Goal: Transaction & Acquisition: Purchase product/service

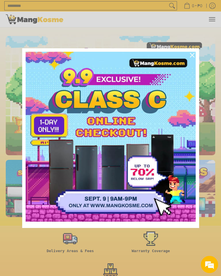
click at [63, 146] on img "Marketing offer form" at bounding box center [111, 137] width 170 height 170
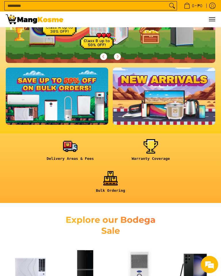
click at [194, 55] on div at bounding box center [110, 56] width 209 height 13
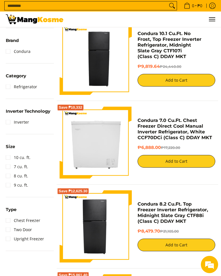
scroll to position [165, 0]
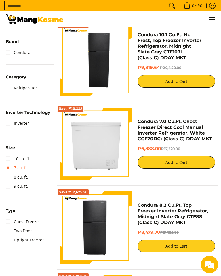
click at [6, 169] on link "7 cu. ft." at bounding box center [17, 167] width 22 height 9
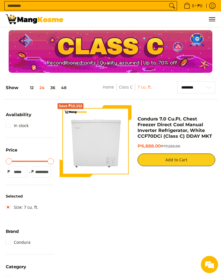
click at [213, 19] on span "Menu" at bounding box center [211, 19] width 7 height 0
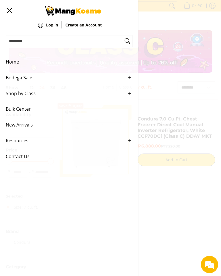
click at [13, 60] on span "Home" at bounding box center [65, 62] width 118 height 16
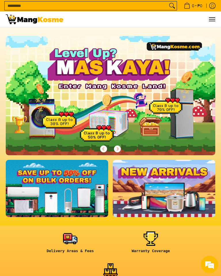
click at [215, 17] on button "Menu" at bounding box center [211, 19] width 7 height 16
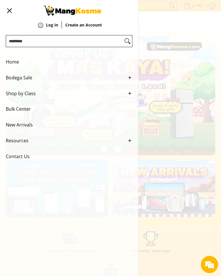
click at [25, 81] on span "Bodega Sale" at bounding box center [65, 78] width 118 height 16
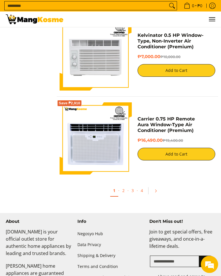
scroll to position [2007, 0]
click at [157, 193] on icon "Pagination" at bounding box center [155, 191] width 4 height 4
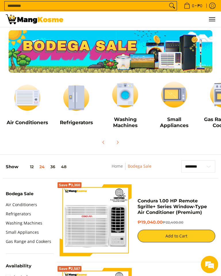
scroll to position [40, 0]
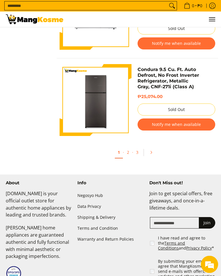
scroll to position [1889, 0]
click at [153, 153] on link "Pagination" at bounding box center [153, 152] width 14 height 10
click at [152, 154] on icon "Pagination" at bounding box center [151, 152] width 4 height 4
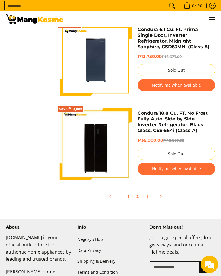
scroll to position [1922, 0]
click at [164, 199] on link "Pagination" at bounding box center [162, 197] width 14 height 10
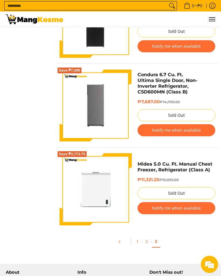
scroll to position [705, 0]
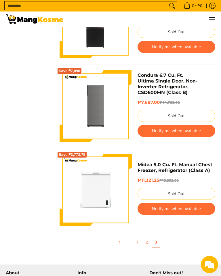
click at [111, 117] on img at bounding box center [95, 106] width 72 height 72
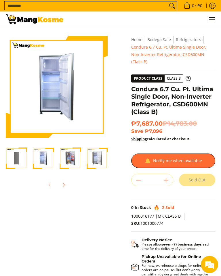
click at [45, 160] on img "Condura 6.7 Cu. Ft. Ultima Single Door, Non-Inverter Refrigerator, CSD600MN (Cl…" at bounding box center [43, 157] width 21 height 21
click at [71, 157] on img "Condura 6.7 Cu. Ft. Ultima Single Door, Non-Inverter Refrigerator, CSD600MN (Cl…" at bounding box center [69, 157] width 21 height 21
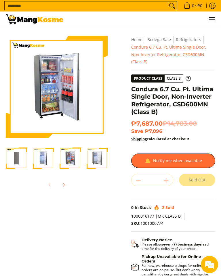
click at [95, 157] on img "Condura 6.7 Cu. Ft. Ultima Single Door, Non-Inverter Refrigerator, CSD600MN (Cl…" at bounding box center [96, 157] width 21 height 21
